Goal: Task Accomplishment & Management: Complete application form

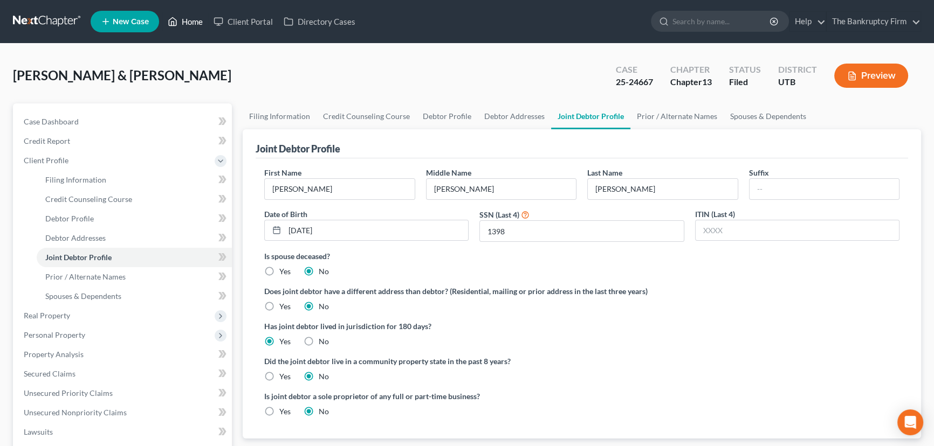
drag, startPoint x: 194, startPoint y: 18, endPoint x: 472, endPoint y: 68, distance: 282.6
click at [194, 18] on link "Home" at bounding box center [185, 21] width 46 height 19
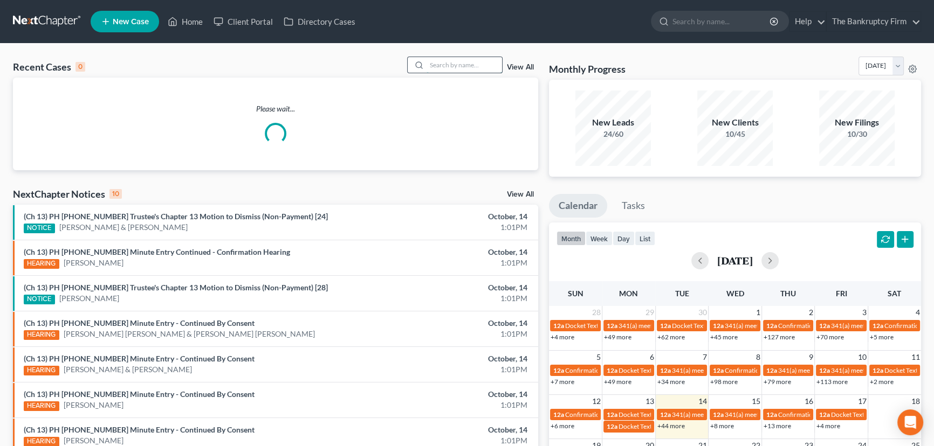
click at [450, 63] on input "search" at bounding box center [463, 65] width 75 height 16
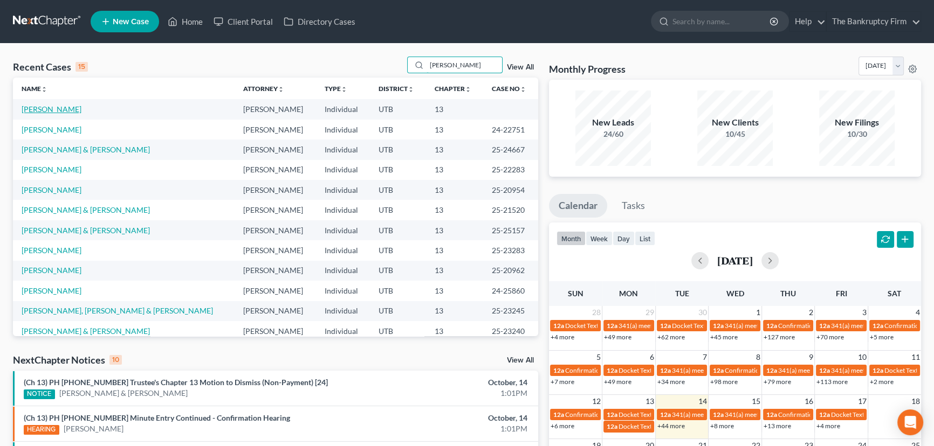
type input "ricks"
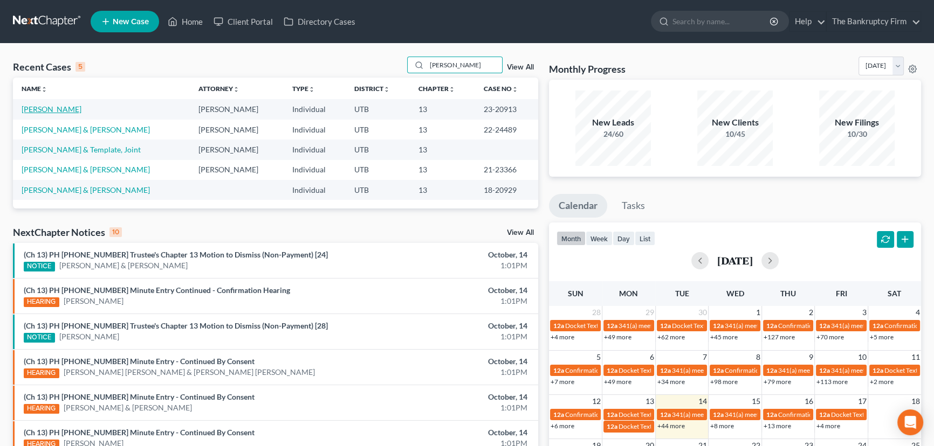
click at [42, 109] on link "[PERSON_NAME]" at bounding box center [52, 109] width 60 height 9
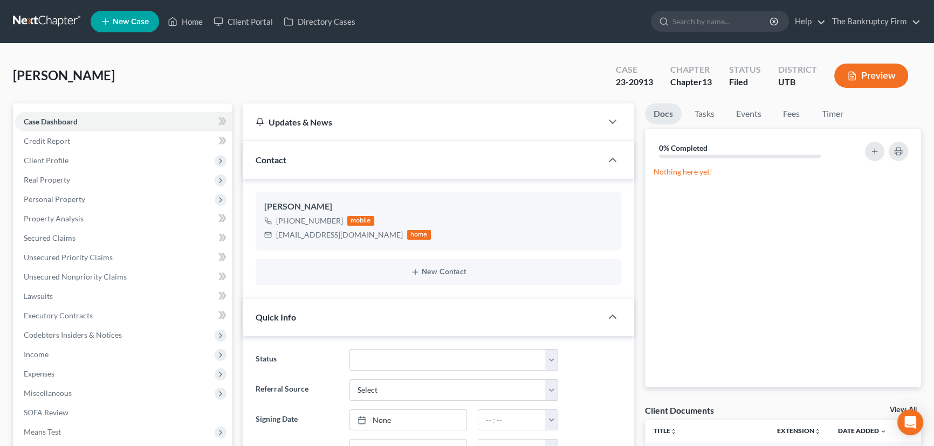
scroll to position [135, 0]
click at [894, 407] on link "View All" at bounding box center [902, 410] width 27 height 8
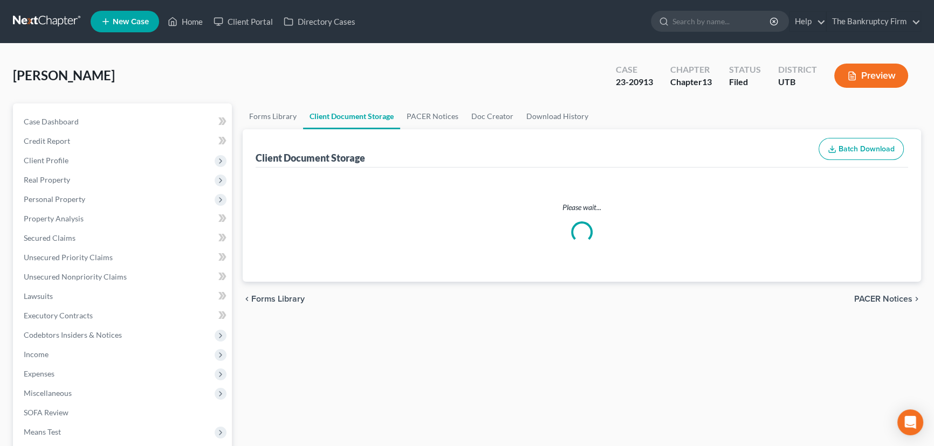
select select "30"
select select "26"
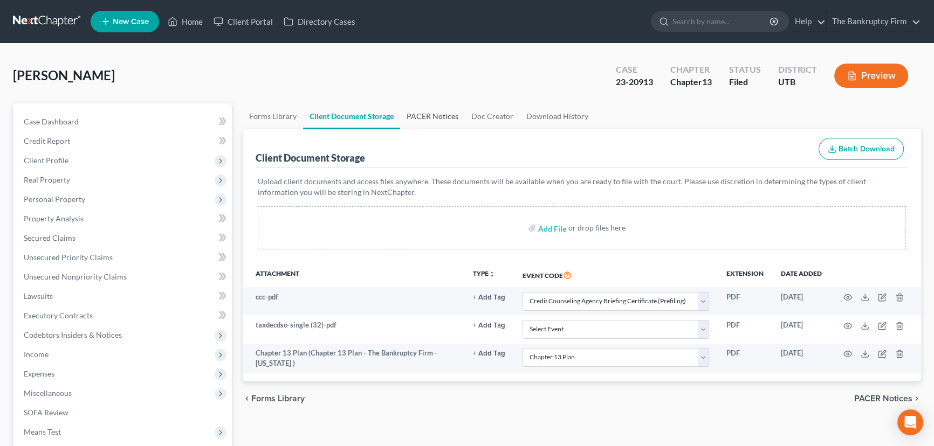
click at [429, 113] on link "PACER Notices" at bounding box center [432, 116] width 65 height 26
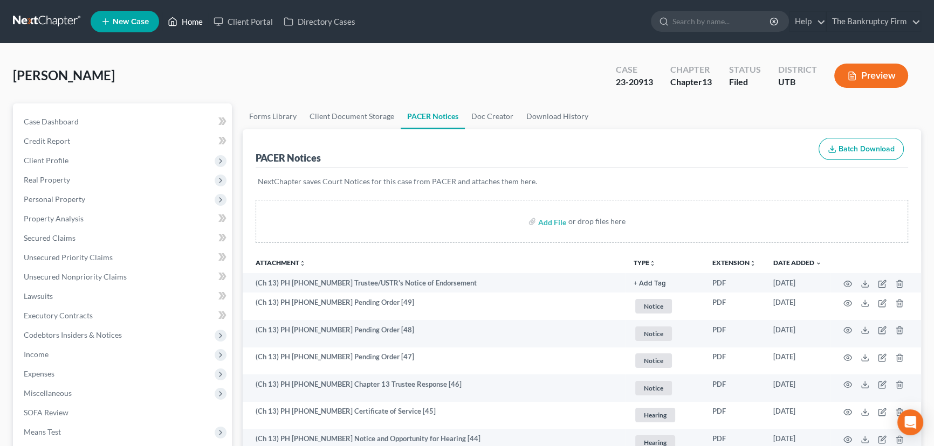
click at [190, 21] on link "Home" at bounding box center [185, 21] width 46 height 19
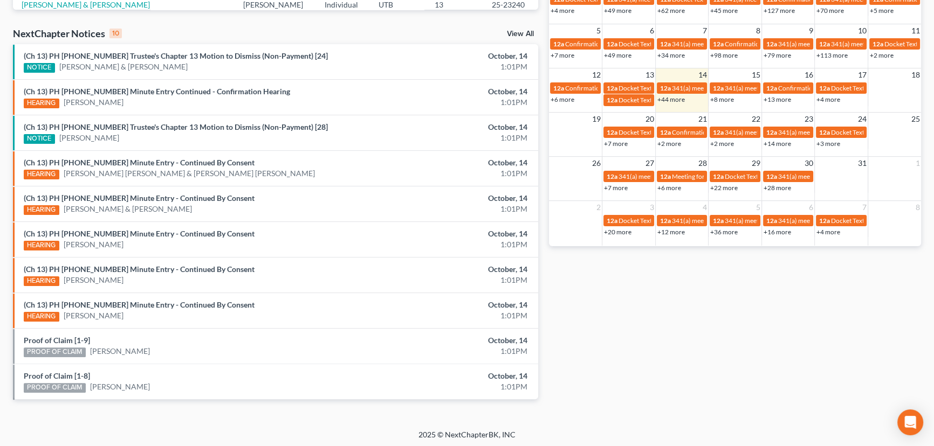
scroll to position [327, 0]
click at [55, 338] on link "Proof of Claim [1-9]" at bounding box center [57, 339] width 66 height 9
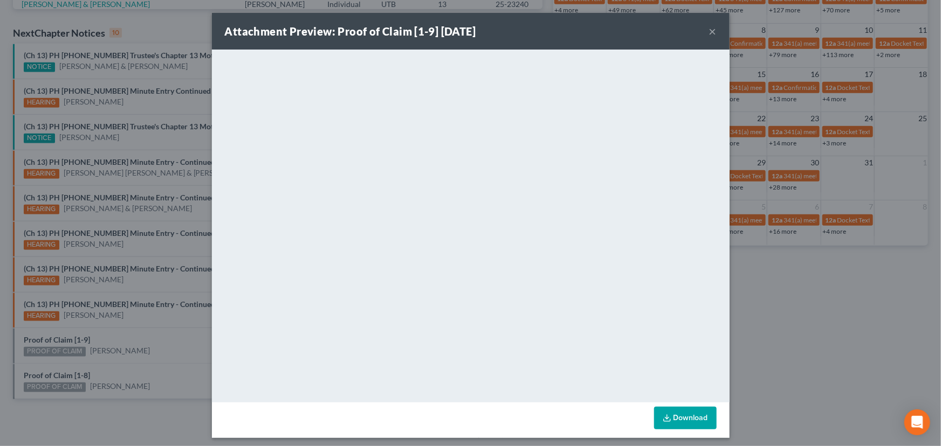
click at [109, 366] on div "Attachment Preview: Proof of Claim [1-9] 10/14/2025 × <object ng-attr-data='htt…" at bounding box center [470, 223] width 941 height 446
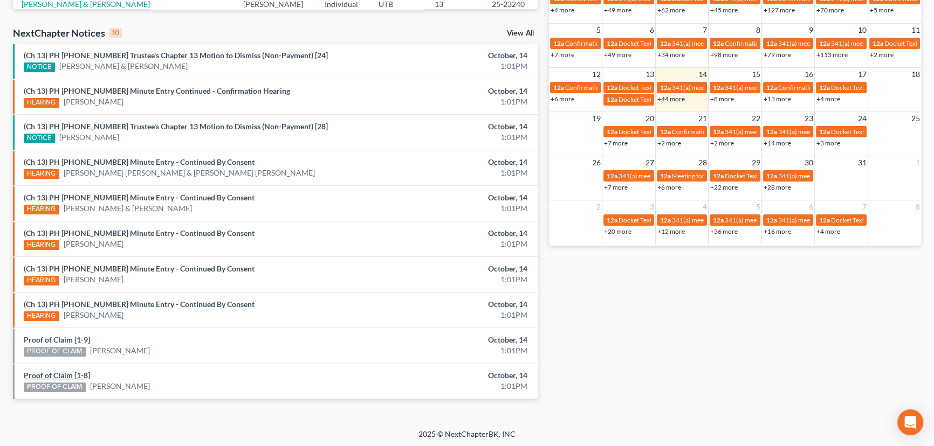
click at [60, 373] on link "Proof of Claim [1-8]" at bounding box center [57, 375] width 66 height 9
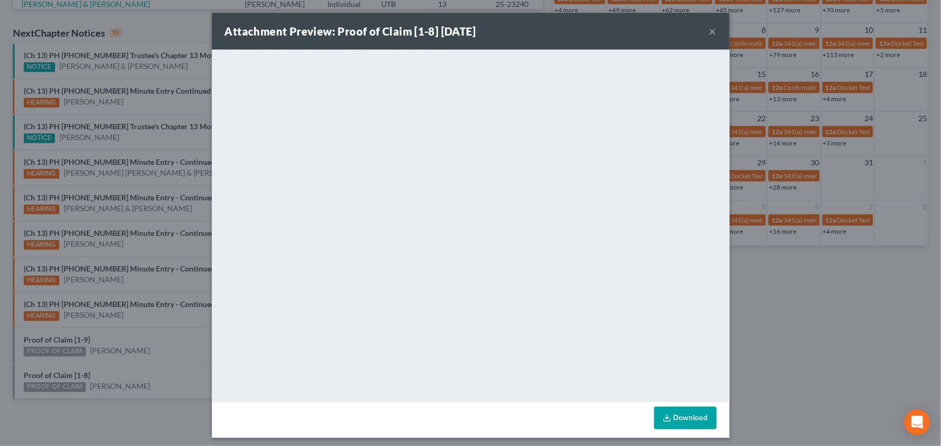
click at [129, 371] on div "Attachment Preview: Proof of Claim [1-8] 10/14/2025 × <object ng-attr-data='htt…" at bounding box center [470, 223] width 941 height 446
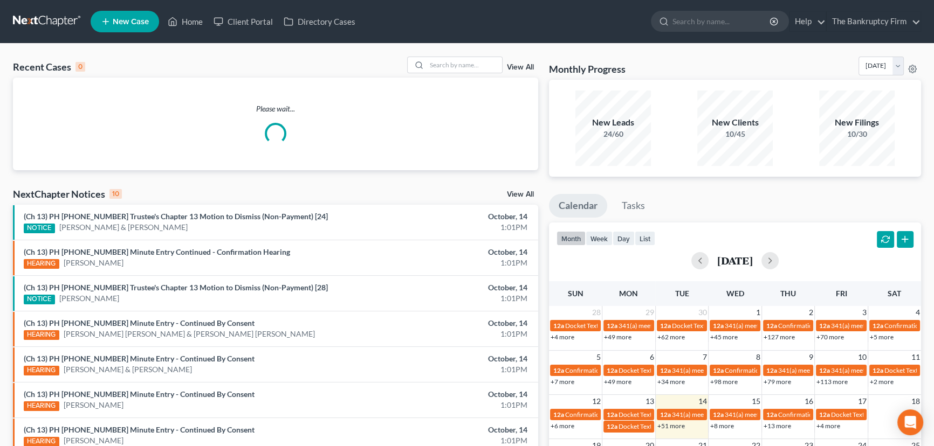
scroll to position [176, 0]
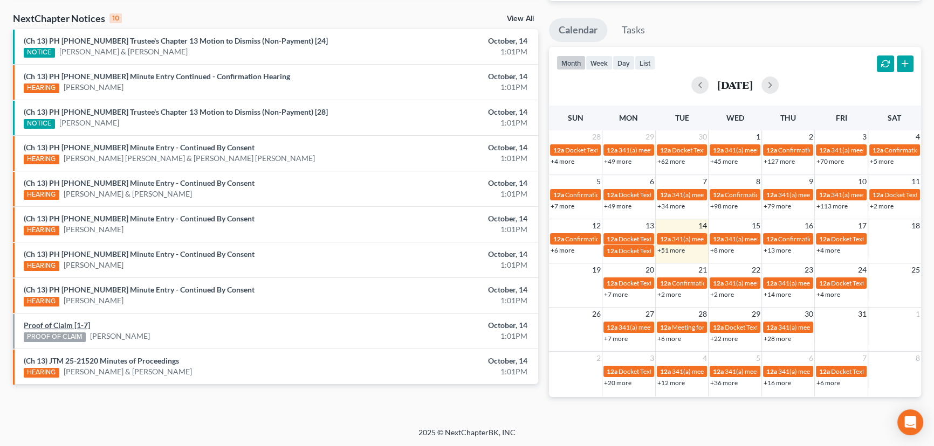
click at [61, 326] on li "Proof of Claim [1-7] PROOF OF CLAIM [PERSON_NAME] October, 14 1:01PM" at bounding box center [275, 331] width 525 height 36
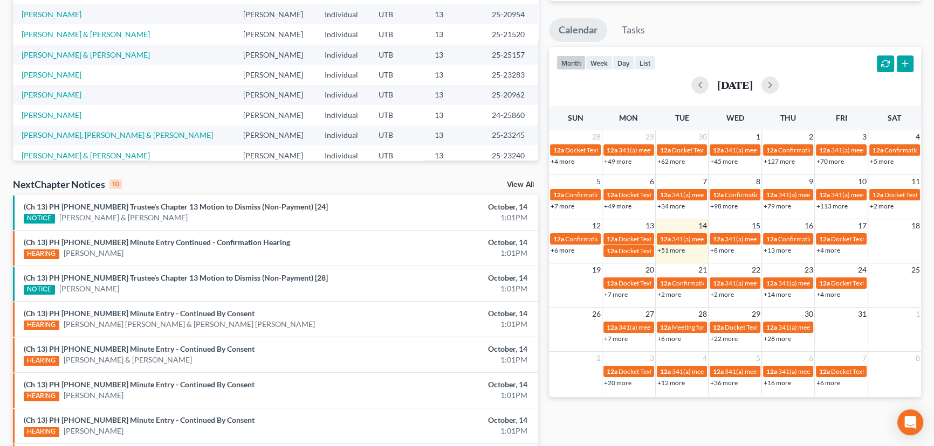
scroll to position [327, 0]
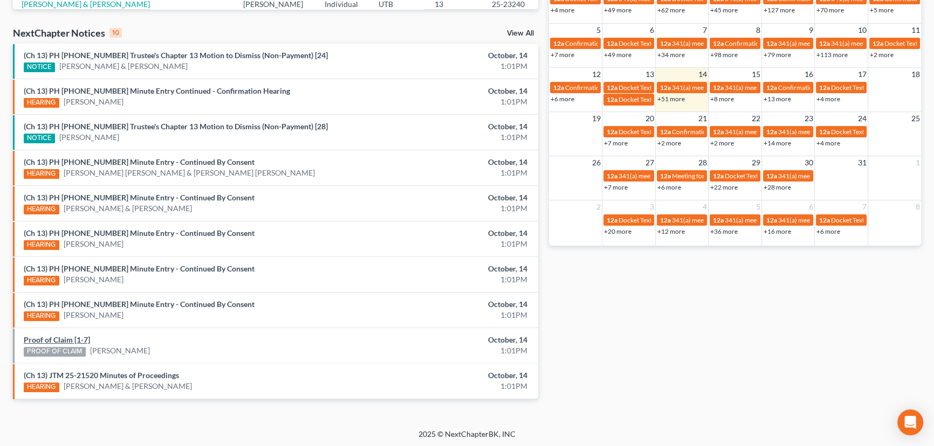
click at [75, 338] on link "Proof of Claim [1-7]" at bounding box center [57, 339] width 66 height 9
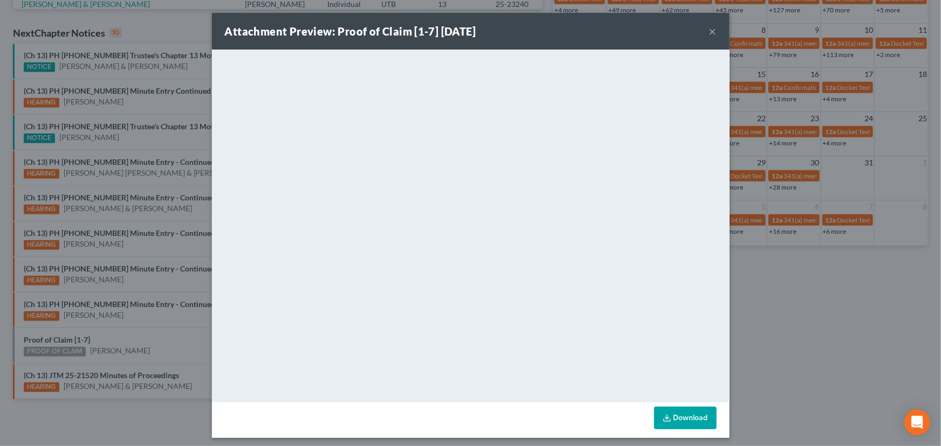
click at [128, 335] on div "Attachment Preview: Proof of Claim [1-7] [DATE] × <object ng-attr-data='[URL][D…" at bounding box center [470, 223] width 941 height 446
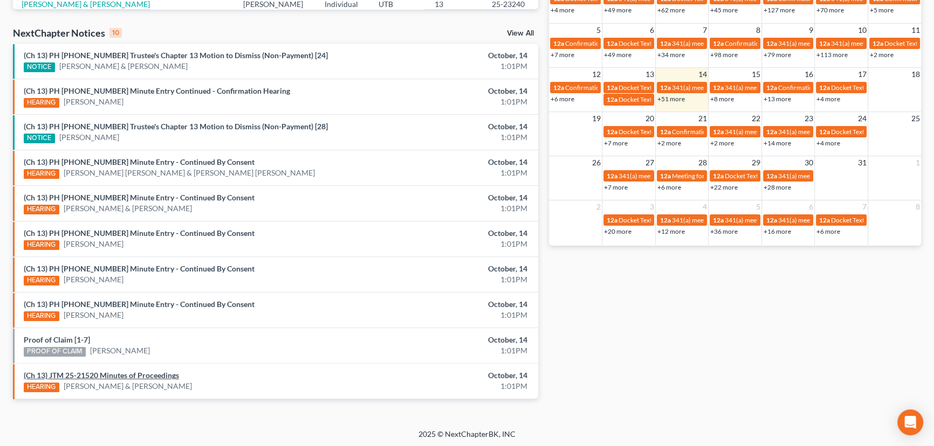
click at [118, 374] on link "(Ch 13) JTM 25-21520 Minutes of Proceedings" at bounding box center [101, 375] width 155 height 9
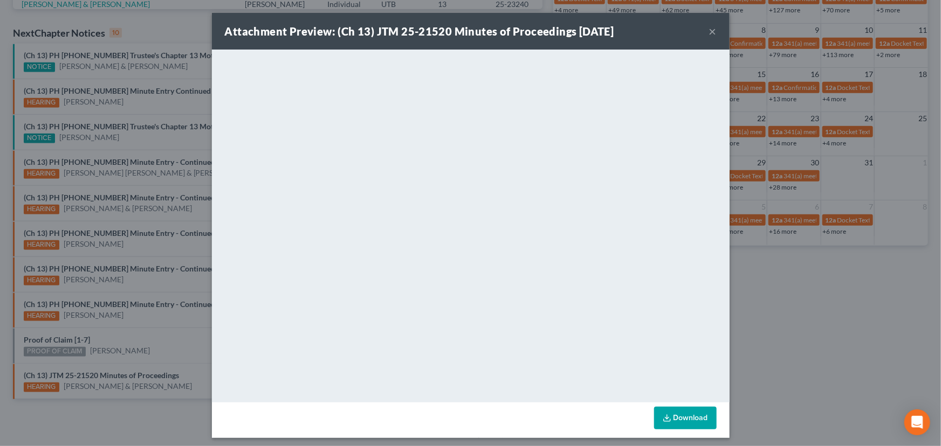
click at [130, 334] on div "Attachment Preview: (Ch 13) JTM 25-21520 Minutes of Proceedings [DATE] × <objec…" at bounding box center [470, 223] width 941 height 446
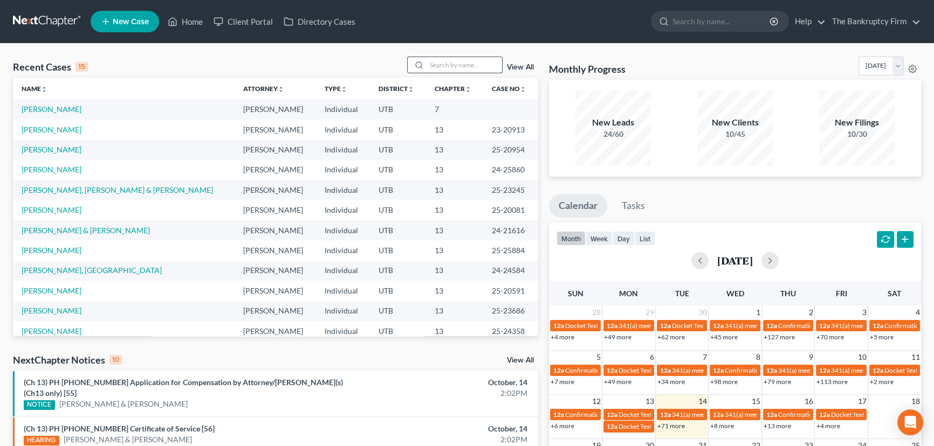
click at [432, 64] on input "search" at bounding box center [463, 65] width 75 height 16
type input "Hamblin"
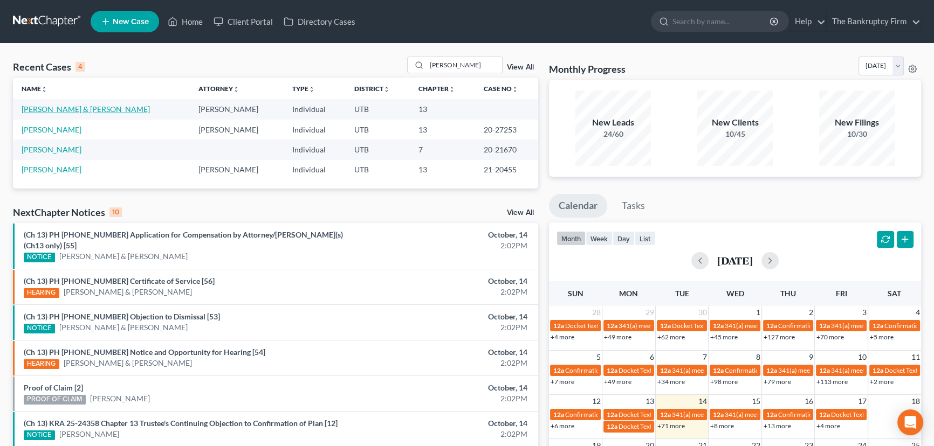
click at [52, 110] on link "Hamblin, Brody & Angela" at bounding box center [86, 109] width 128 height 9
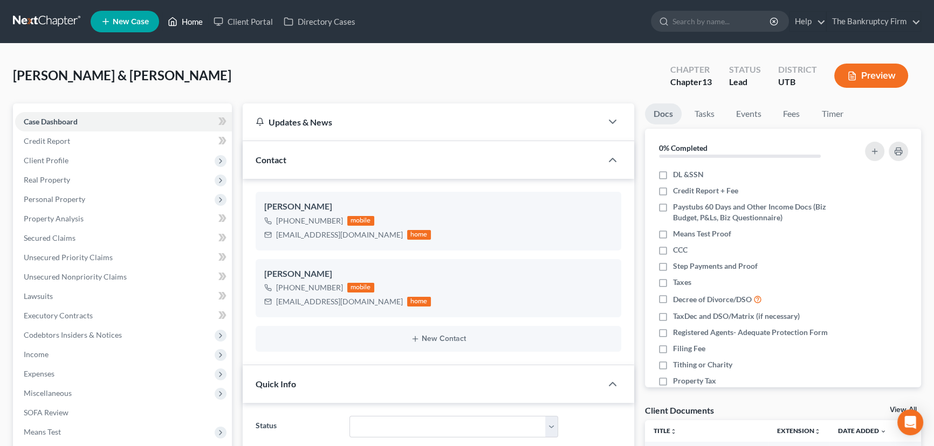
click at [189, 22] on link "Home" at bounding box center [185, 21] width 46 height 19
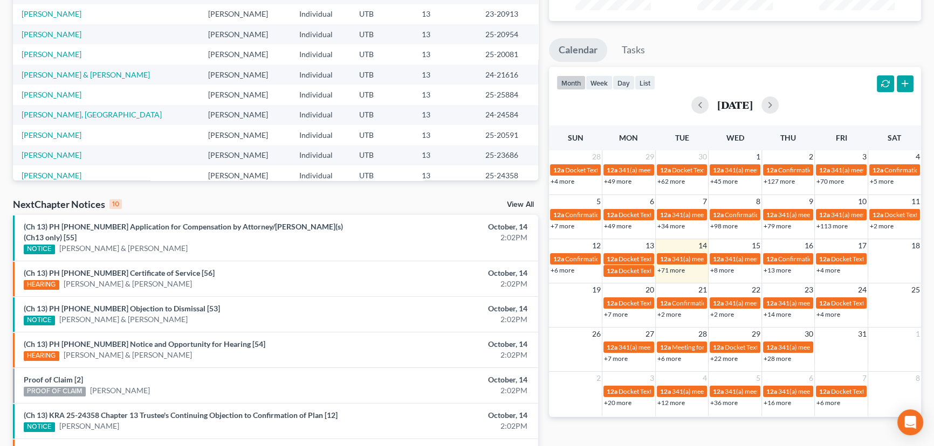
scroll to position [196, 0]
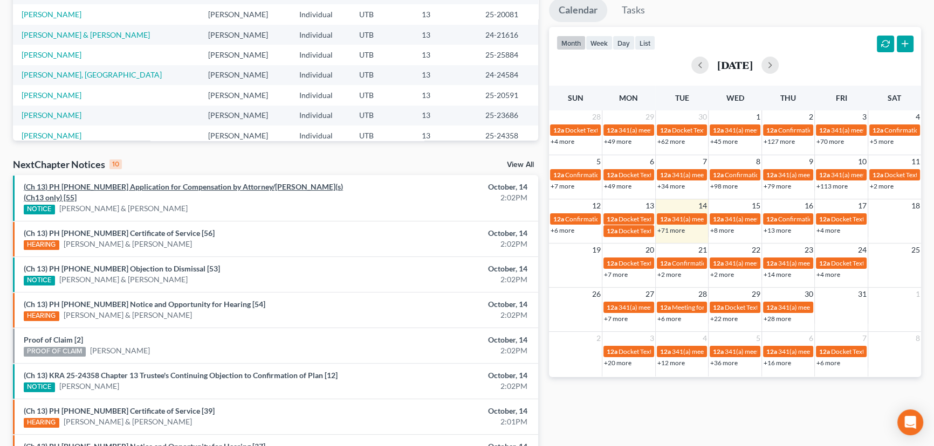
click at [166, 186] on link "(Ch 13) PH 24-25721 Application for Compensation by Attorney/Debtor(s)(Ch13 onl…" at bounding box center [183, 192] width 319 height 20
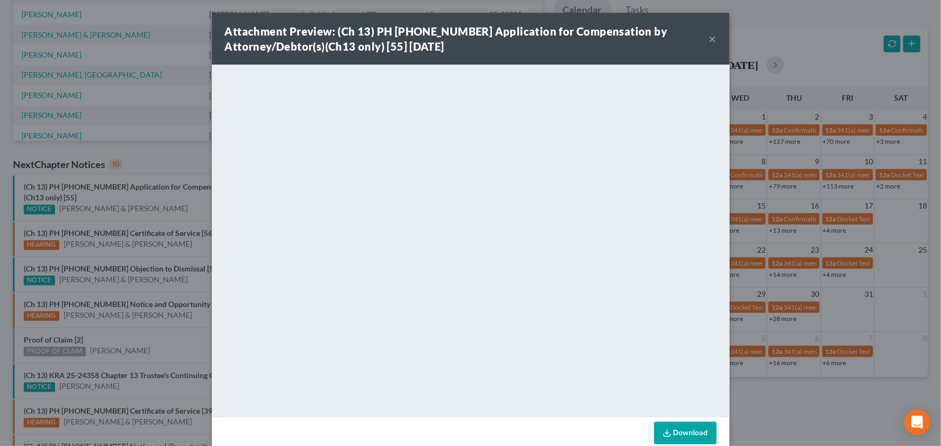
click at [163, 200] on div "Attachment Preview: (Ch 13) PH 24-25721 Application for Compensation by Attorne…" at bounding box center [470, 223] width 941 height 446
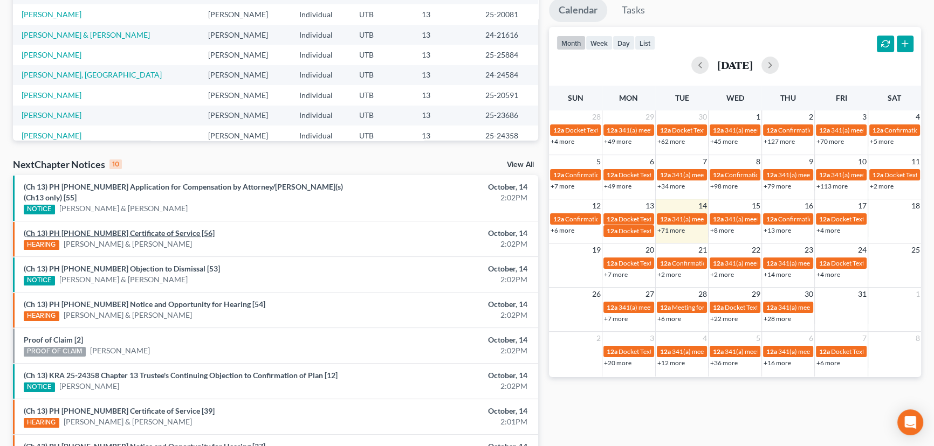
click at [130, 229] on link "(Ch 13) PH 24-25721 Certificate of Service [56]" at bounding box center [119, 233] width 191 height 9
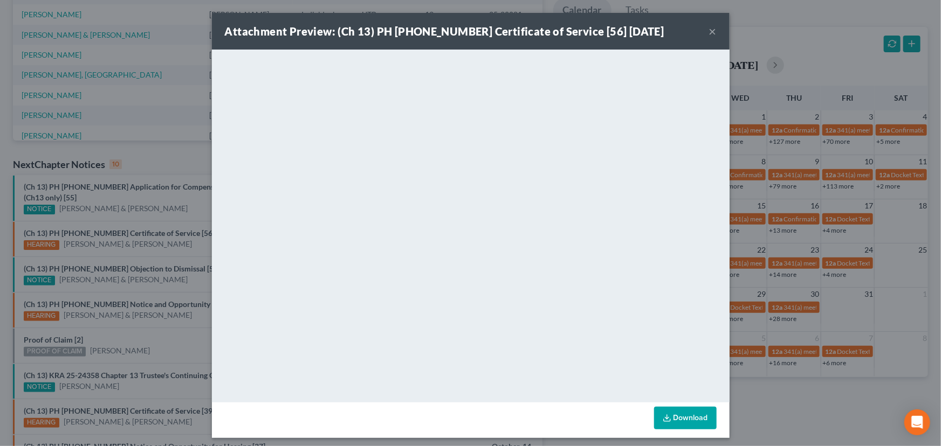
click at [206, 230] on div "Attachment Preview: (Ch 13) PH 24-25721 Certificate of Service [56] 10/14/2025 …" at bounding box center [470, 223] width 941 height 446
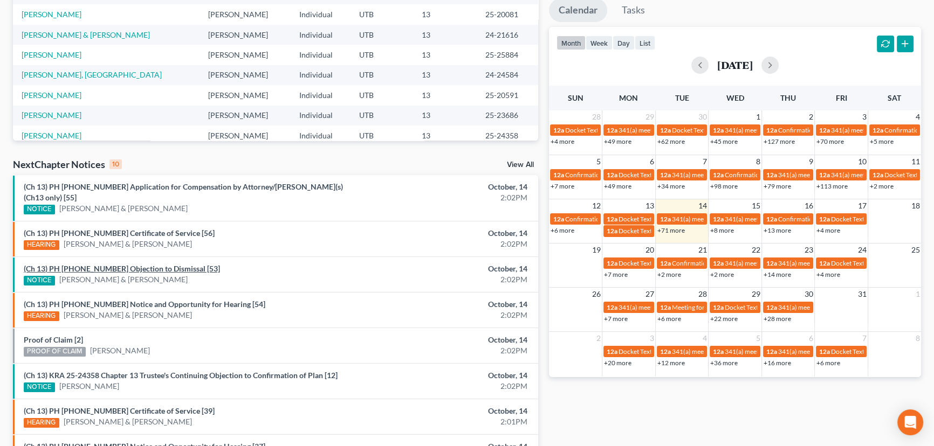
click at [142, 264] on link "(Ch 13) PH 24-25721 Objection to Dismissal [53]" at bounding box center [122, 268] width 196 height 9
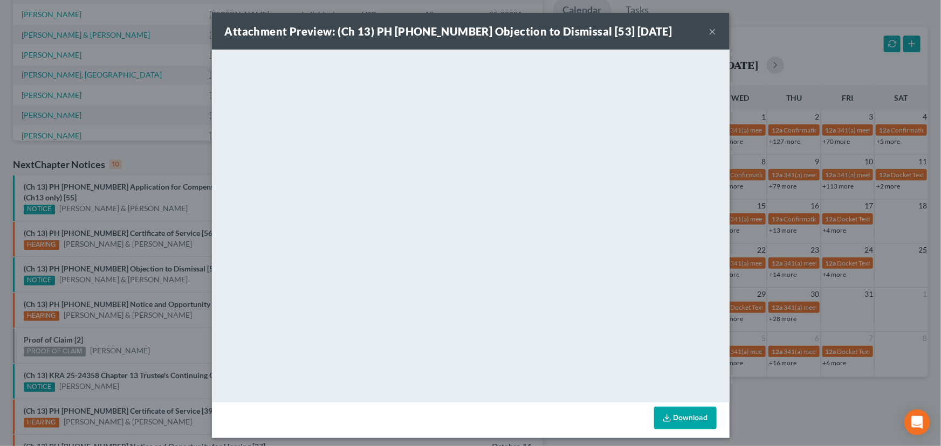
click at [199, 226] on div "Attachment Preview: (Ch 13) PH 24-25721 Objection to Dismissal [53] 10/14/2025 …" at bounding box center [470, 223] width 941 height 446
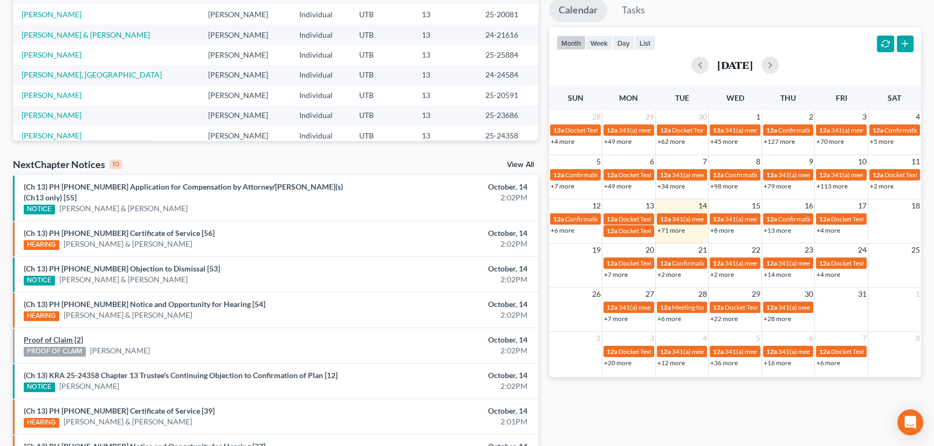
click at [66, 335] on link "Proof of Claim [2]" at bounding box center [53, 339] width 59 height 9
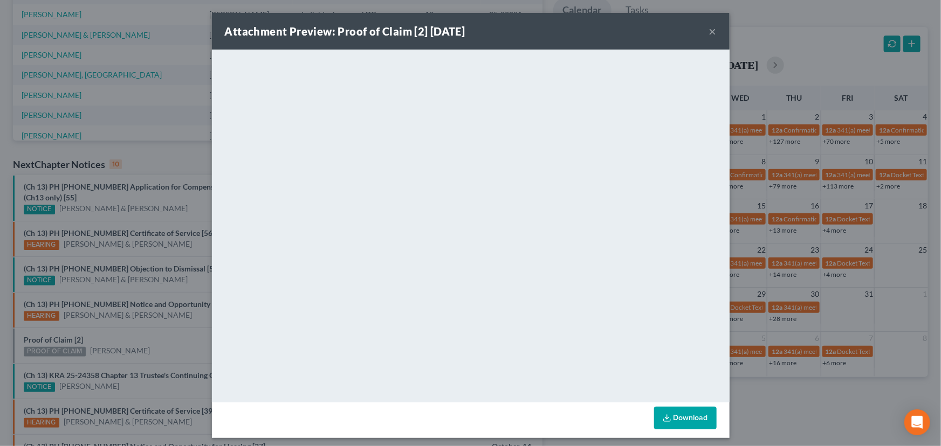
click at [127, 323] on div "Attachment Preview: Proof of Claim [2] 10/14/2025 × <object ng-attr-data='https…" at bounding box center [470, 223] width 941 height 446
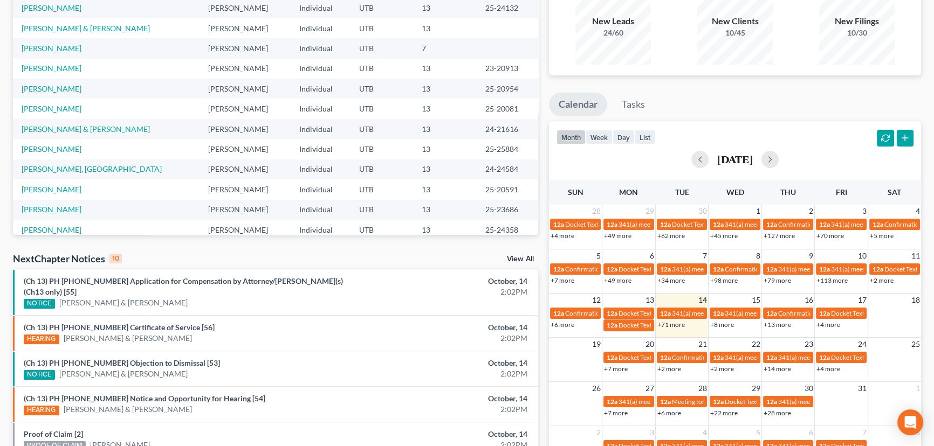
scroll to position [0, 0]
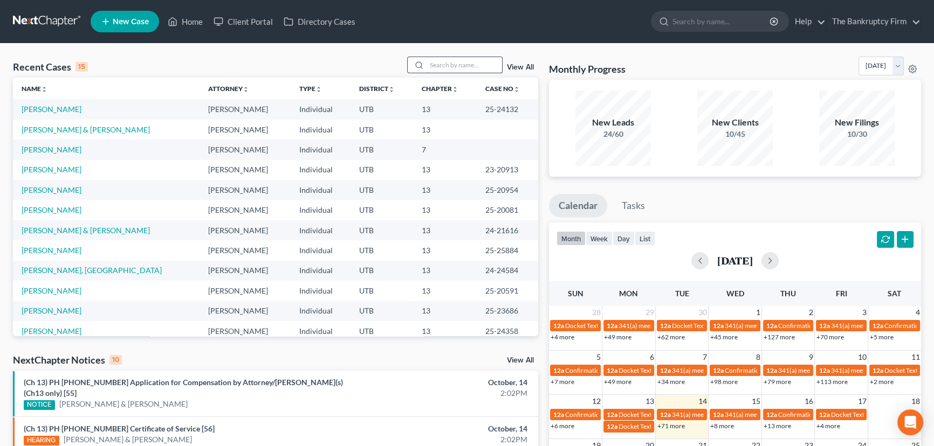
click at [450, 64] on input "search" at bounding box center [463, 65] width 75 height 16
type input "Penman"
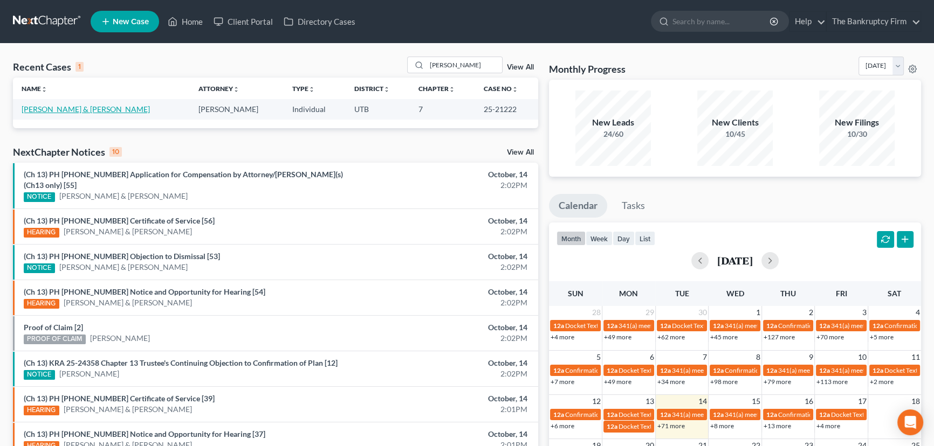
drag, startPoint x: 54, startPoint y: 108, endPoint x: 61, endPoint y: 108, distance: 6.5
click at [56, 108] on link "Penman, Jeremy & Amber" at bounding box center [86, 109] width 128 height 9
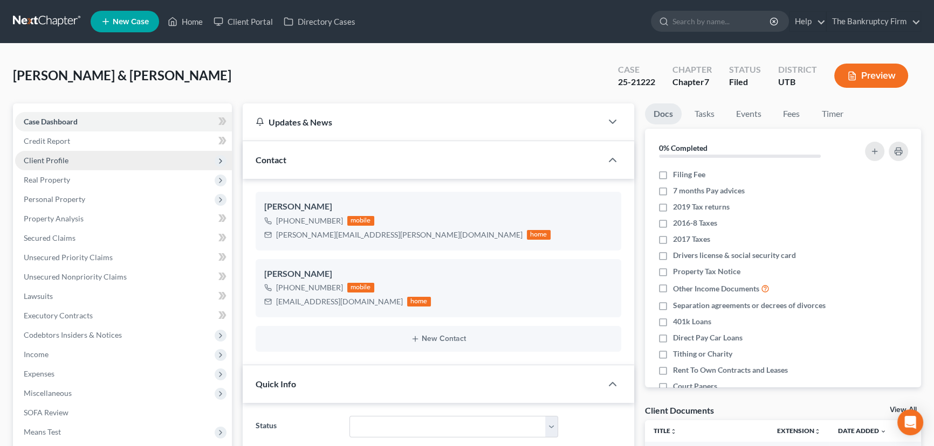
click at [44, 160] on span "Client Profile" at bounding box center [46, 160] width 45 height 9
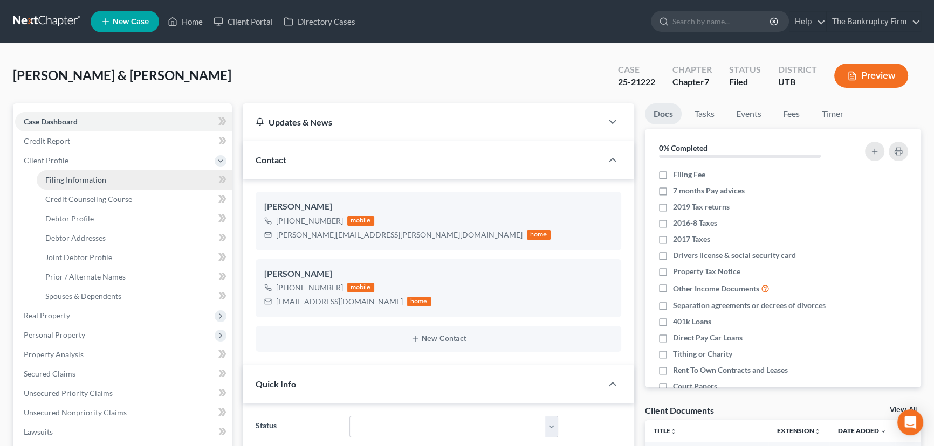
click at [70, 177] on span "Filing Information" at bounding box center [75, 179] width 61 height 9
select select "1"
select select "0"
select select "46"
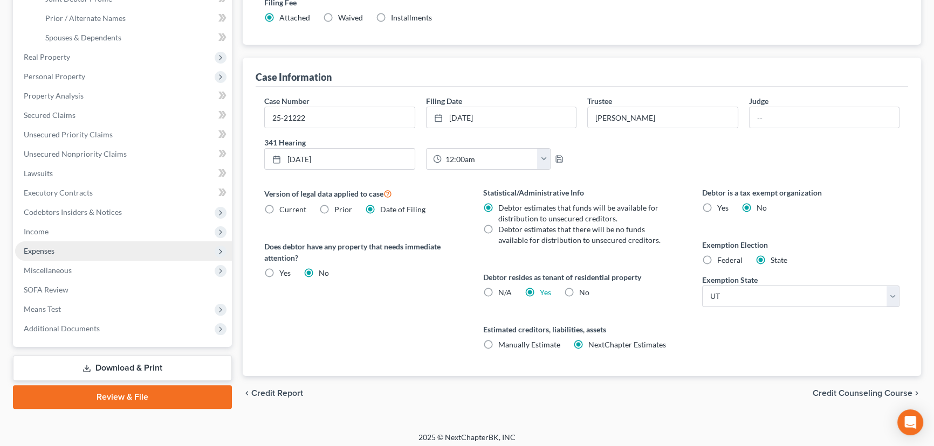
scroll to position [262, 0]
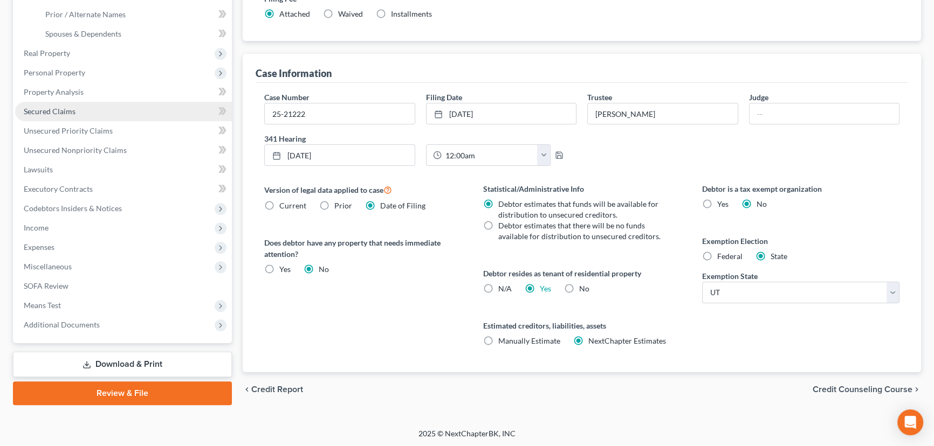
click at [32, 112] on span "Secured Claims" at bounding box center [50, 111] width 52 height 9
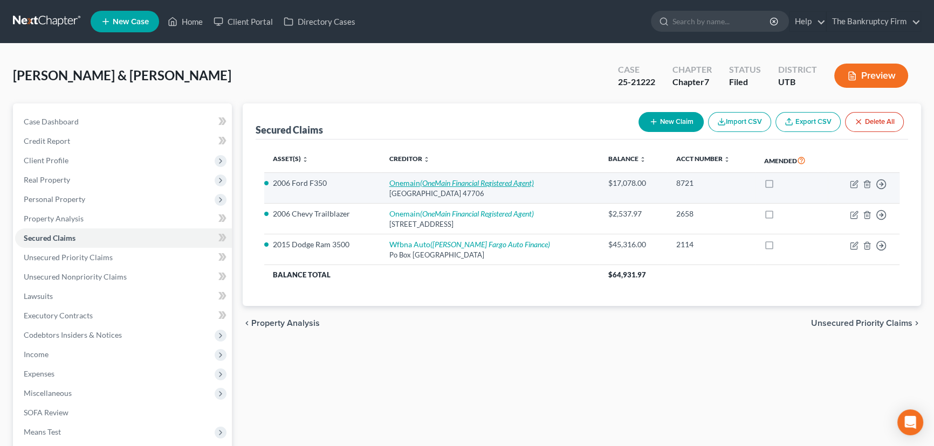
click at [408, 182] on link "Onemain (OneMain Financial Registered Agent)" at bounding box center [461, 182] width 144 height 9
select select "15"
select select "1"
select select "0"
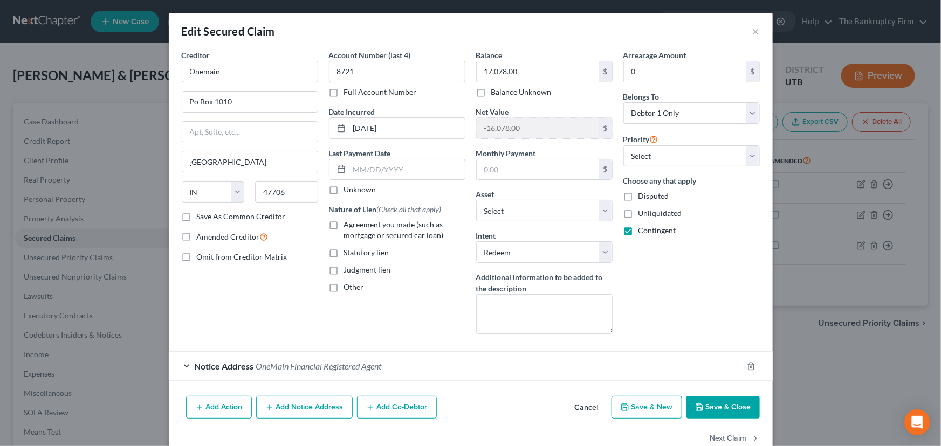
click at [713, 405] on button "Save & Close" at bounding box center [722, 407] width 73 height 23
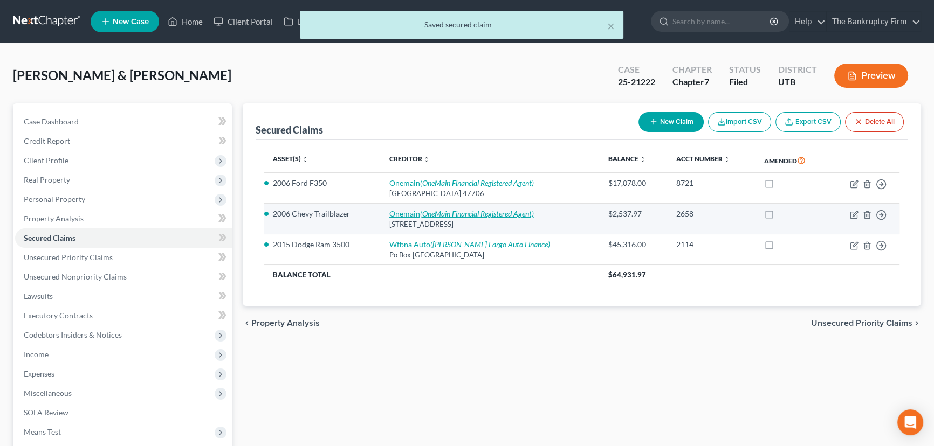
click at [458, 210] on icon "(OneMain Financial Registered Agent)" at bounding box center [477, 213] width 114 height 9
select select "21"
select select "0"
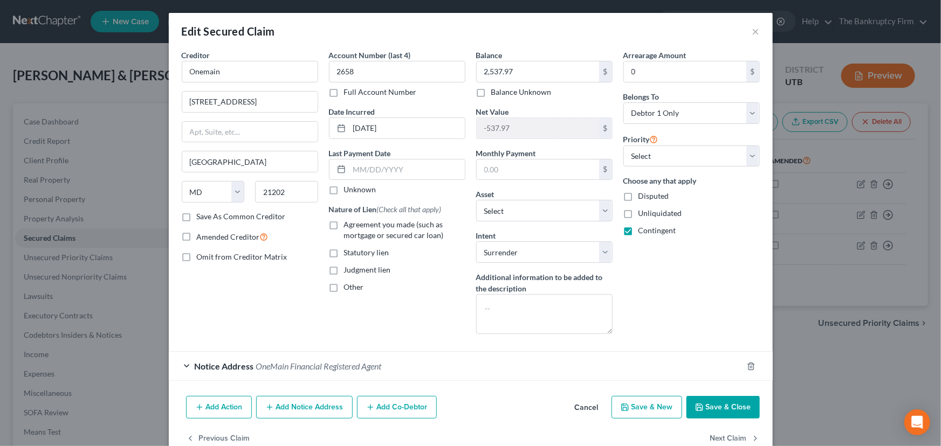
click at [716, 409] on button "Save & Close" at bounding box center [722, 407] width 73 height 23
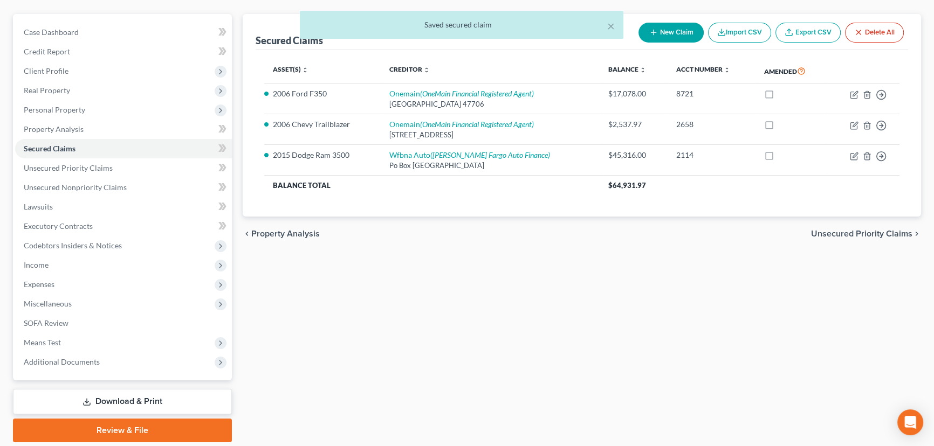
scroll to position [98, 0]
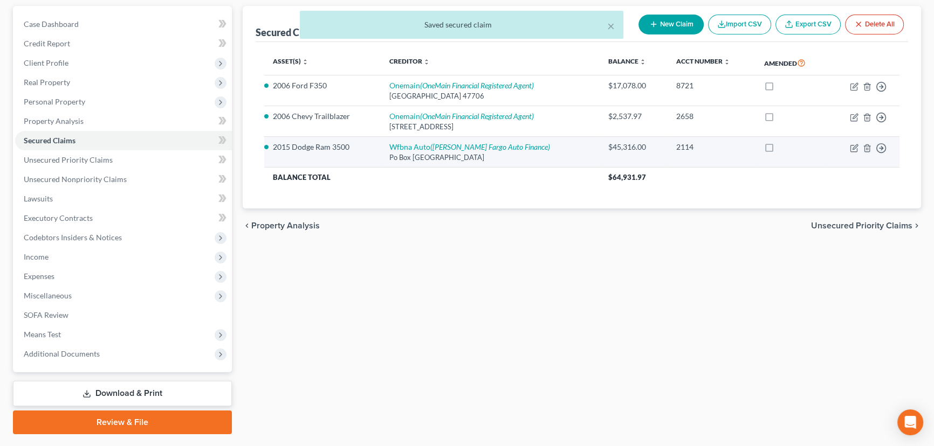
click at [439, 153] on div "Po Box 71092, Charlotte, NC 28272" at bounding box center [490, 158] width 202 height 10
click at [435, 146] on icon "(Wells Fargo Auto Finance)" at bounding box center [490, 146] width 120 height 9
select select "28"
select select "0"
select select "2"
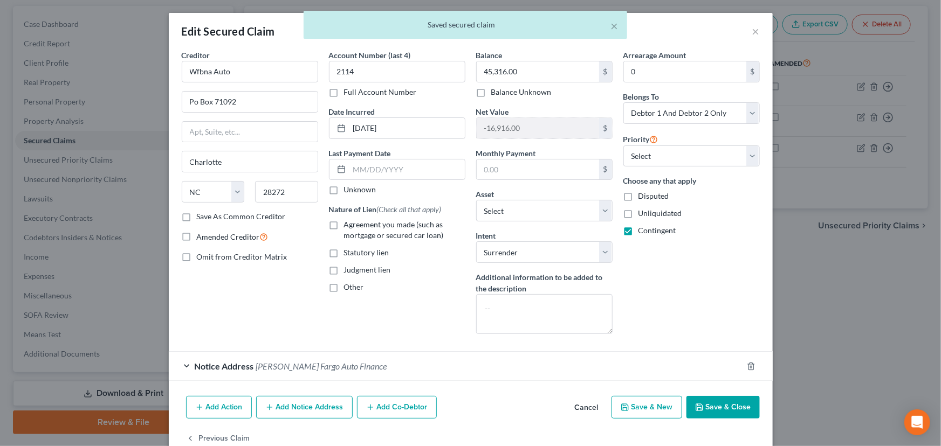
click at [717, 406] on button "Save & Close" at bounding box center [722, 407] width 73 height 23
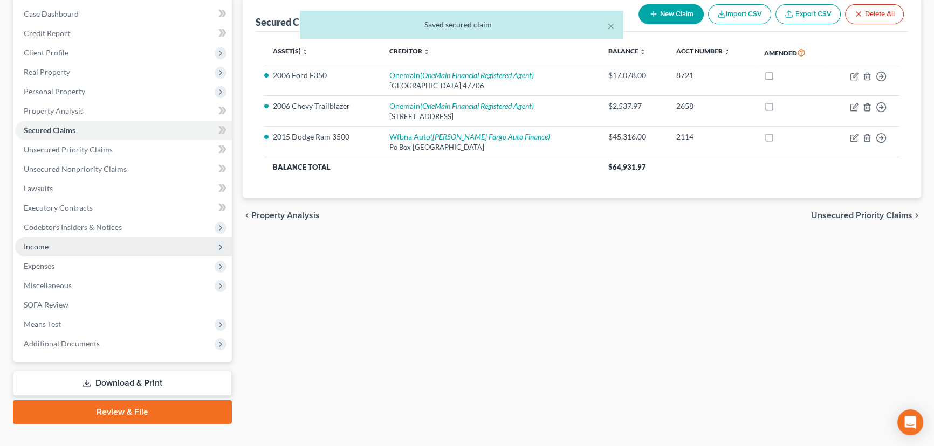
scroll to position [125, 0]
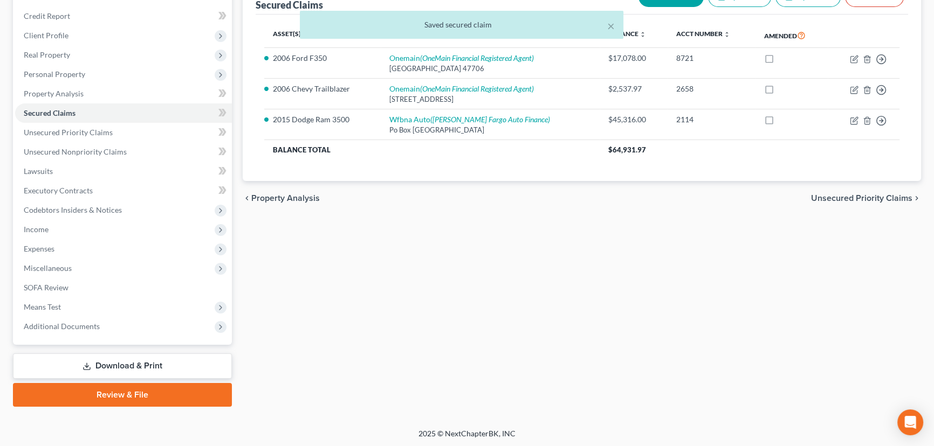
click at [122, 365] on link "Download & Print" at bounding box center [122, 366] width 219 height 25
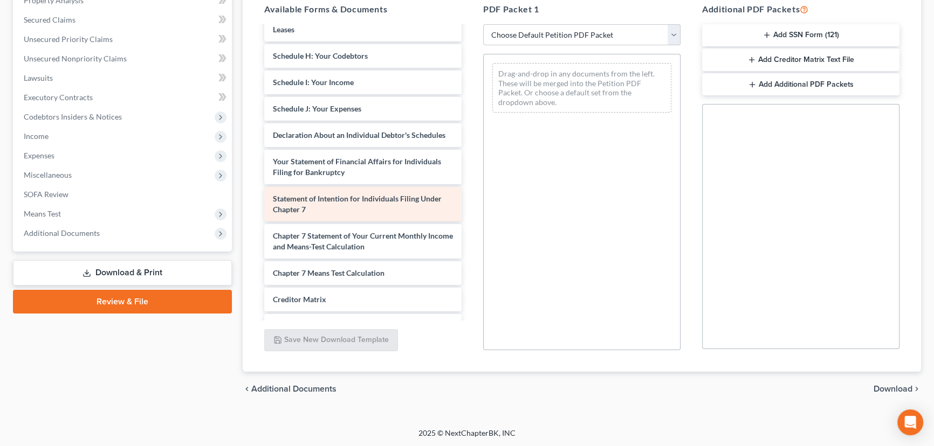
scroll to position [392, 0]
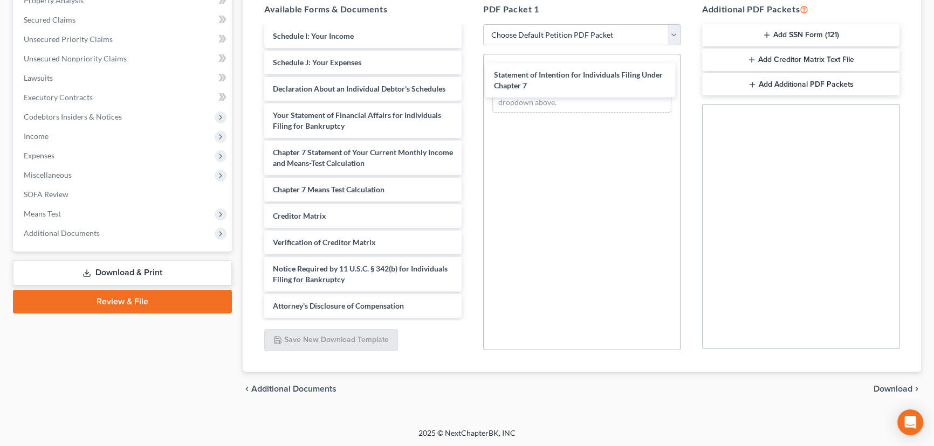
drag, startPoint x: 336, startPoint y: 175, endPoint x: 558, endPoint y: 79, distance: 241.9
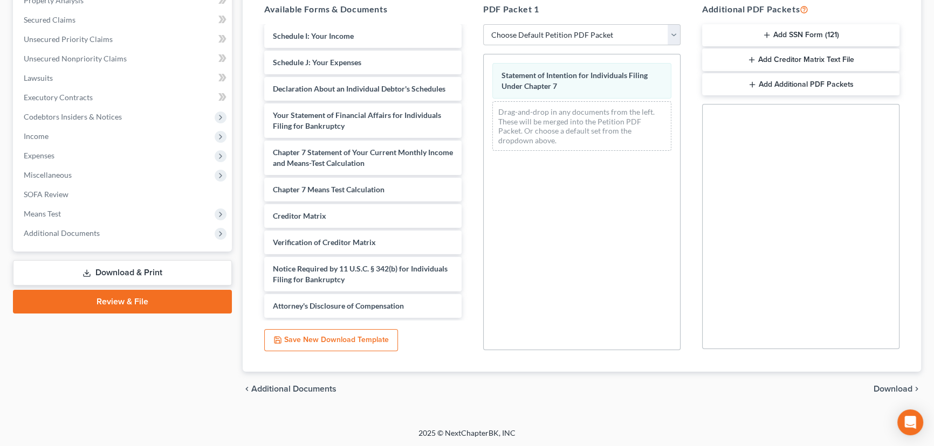
click at [890, 385] on span "Download" at bounding box center [892, 389] width 39 height 9
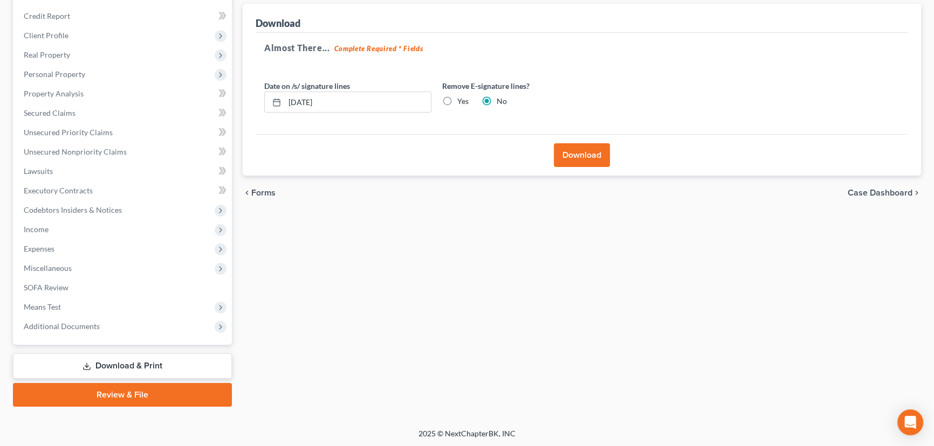
click at [574, 154] on button "Download" at bounding box center [582, 155] width 56 height 24
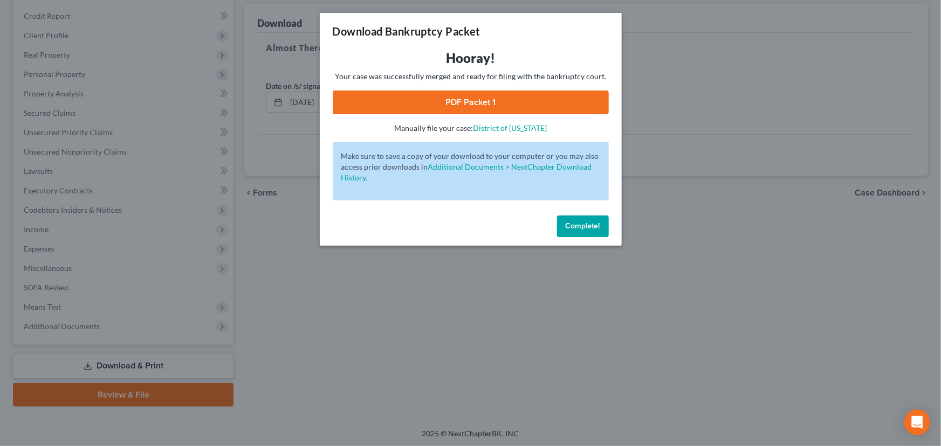
click at [474, 102] on link "PDF Packet 1" at bounding box center [471, 103] width 276 height 24
click at [589, 227] on span "Complete!" at bounding box center [582, 226] width 34 height 9
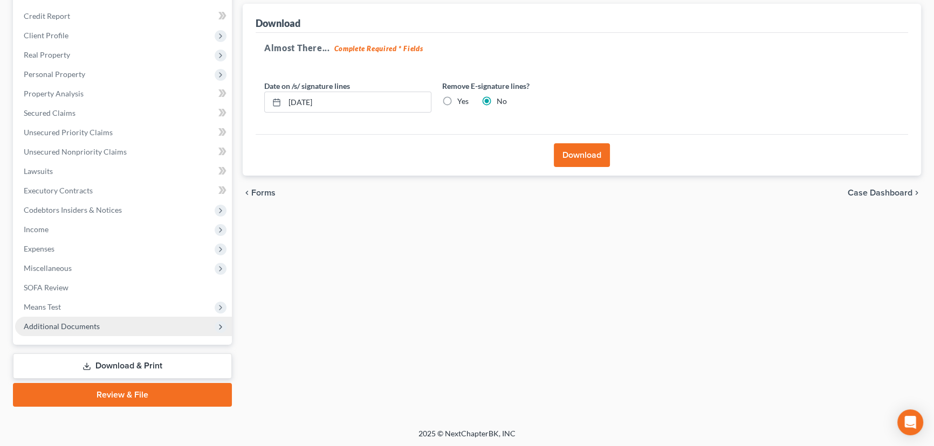
drag, startPoint x: 65, startPoint y: 327, endPoint x: 74, endPoint y: 333, distance: 10.9
click at [65, 327] on span "Additional Documents" at bounding box center [62, 326] width 76 height 9
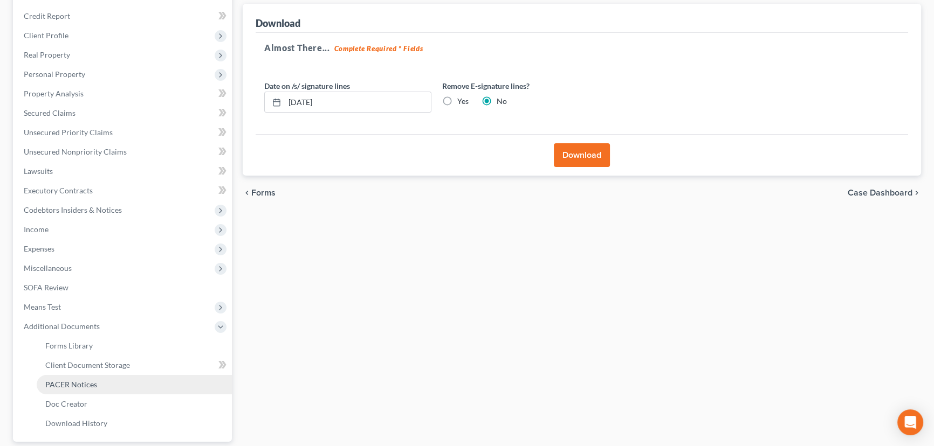
click at [78, 384] on span "PACER Notices" at bounding box center [71, 384] width 52 height 9
